Goal: Transaction & Acquisition: Purchase product/service

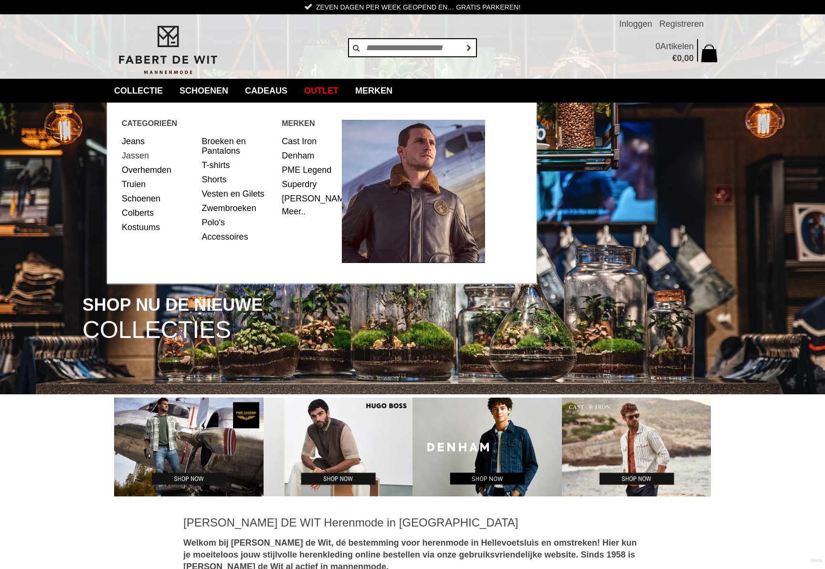
click at [134, 156] on link "Jassen" at bounding box center [158, 155] width 73 height 14
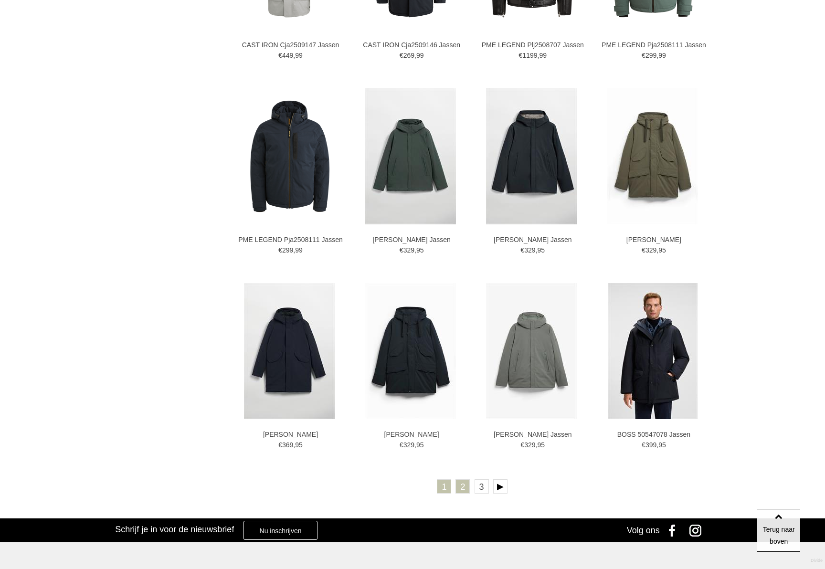
scroll to position [1461, 0]
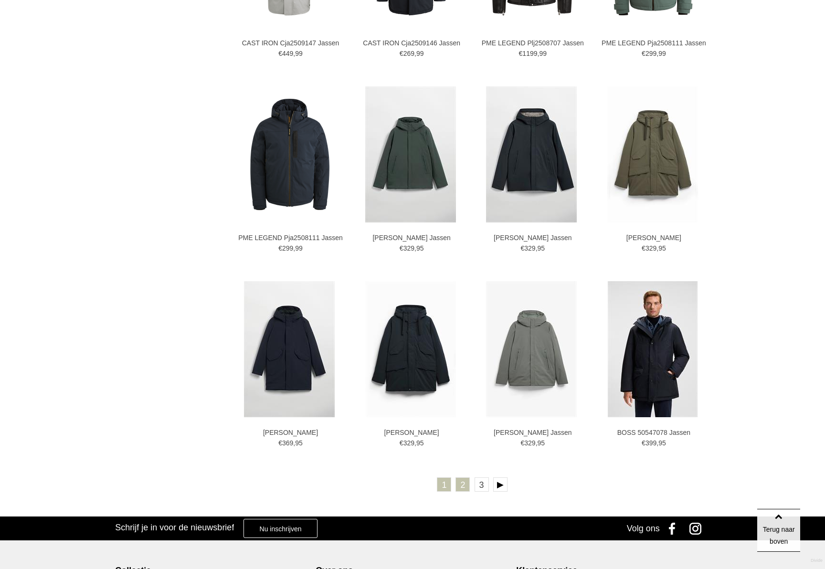
click at [466, 491] on link "2" at bounding box center [462, 484] width 14 height 14
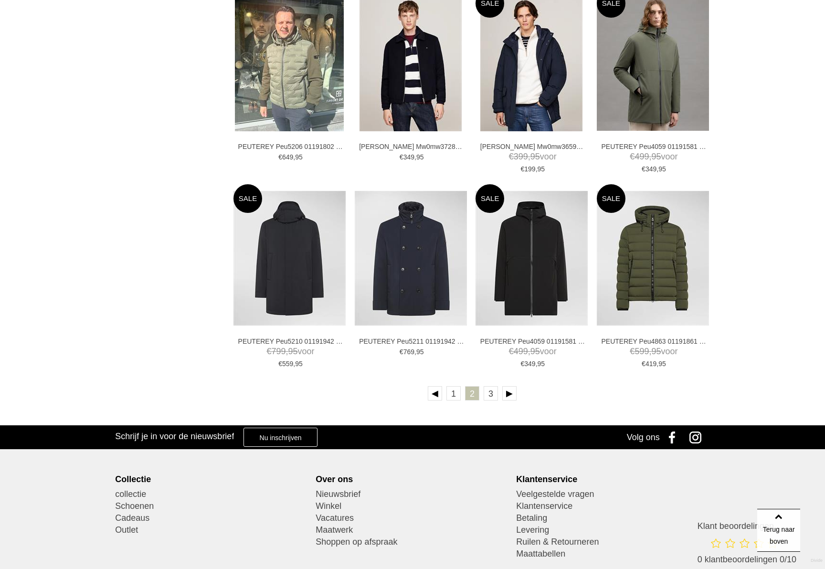
scroll to position [1537, 0]
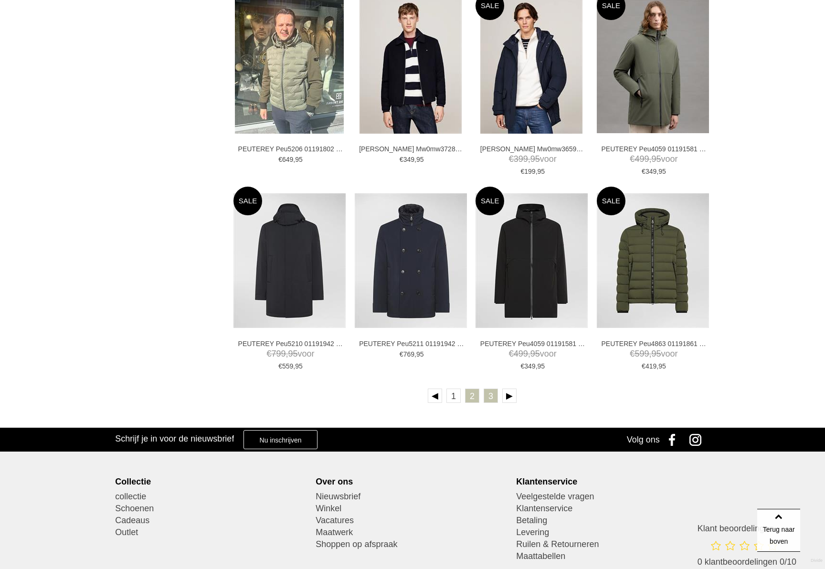
click at [491, 399] on link "3" at bounding box center [491, 396] width 14 height 14
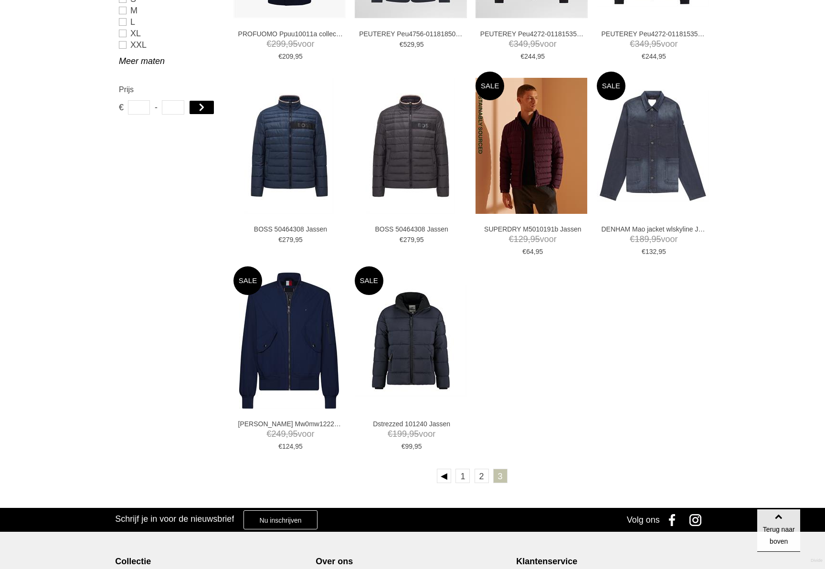
scroll to position [681, 0]
